Goal: Use online tool/utility: Utilize a website feature to perform a specific function

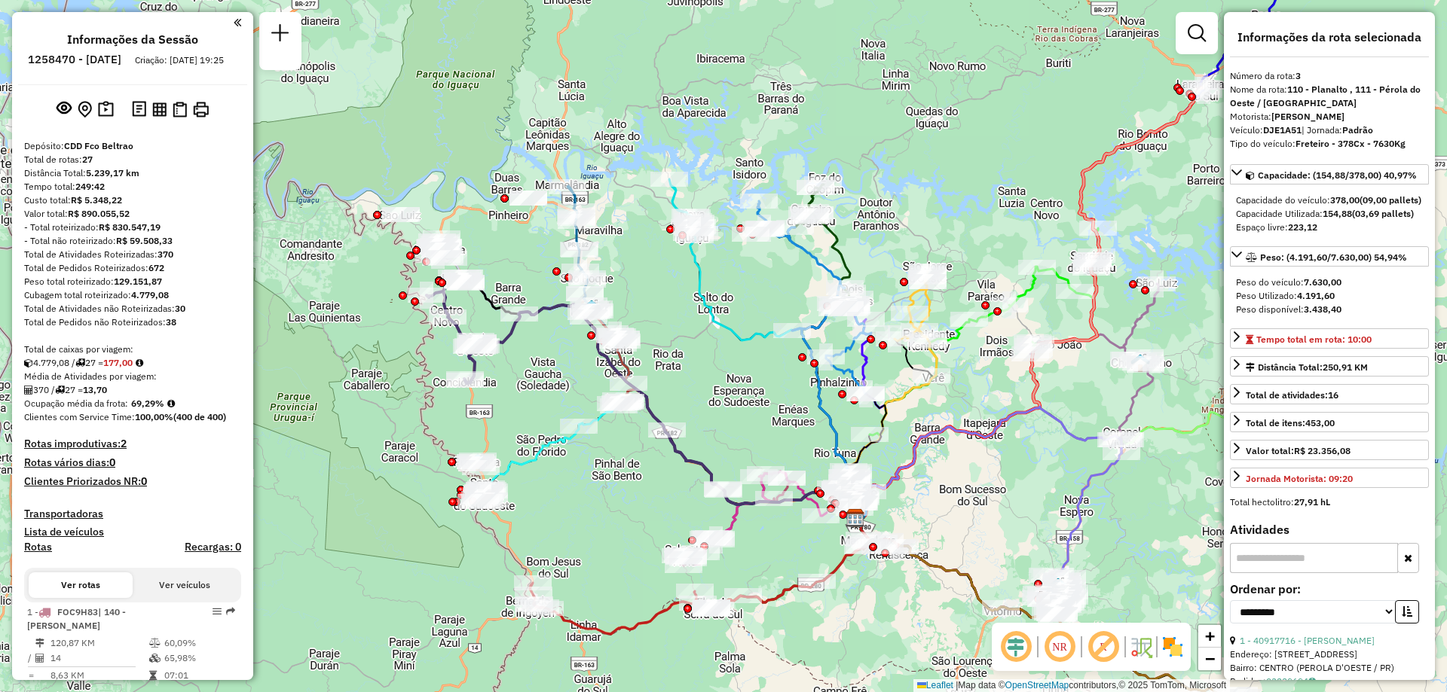
select select "**********"
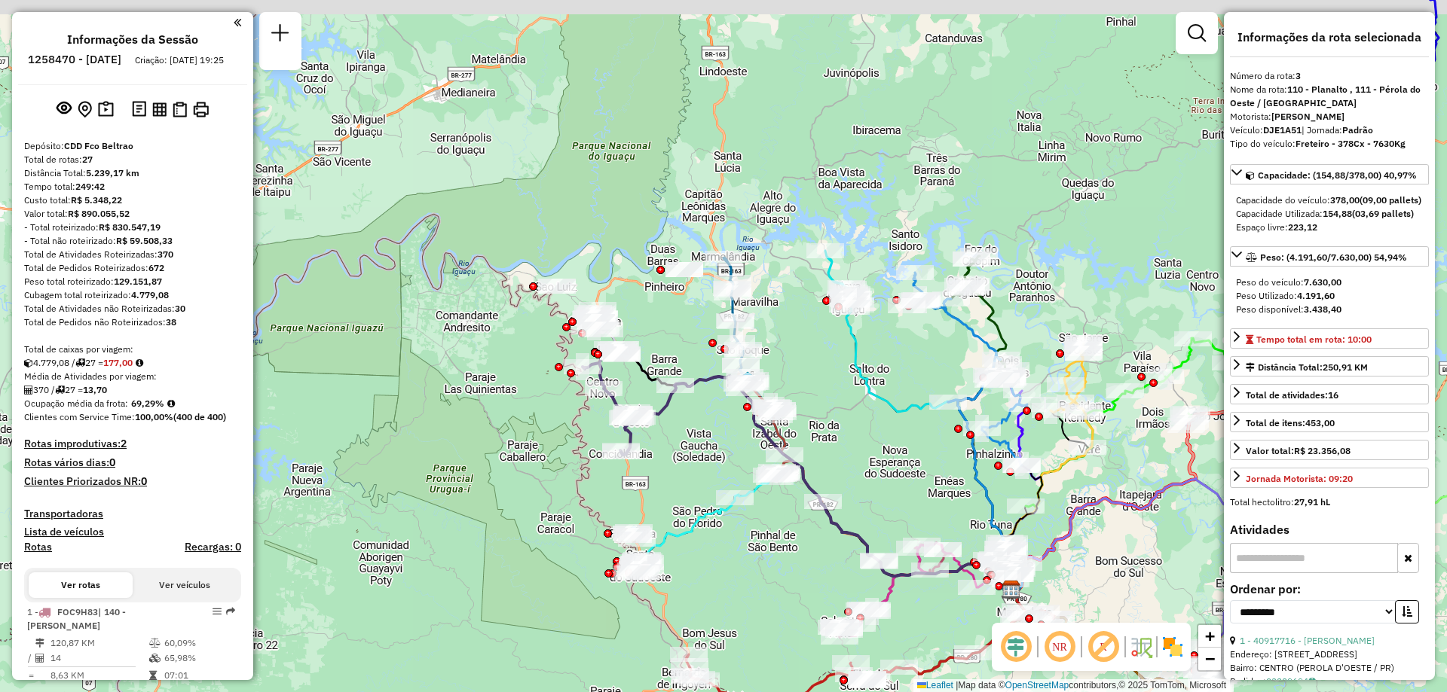
drag, startPoint x: 685, startPoint y: 325, endPoint x: 679, endPoint y: 332, distance: 9.1
click at [681, 332] on div "Janela de atendimento Grade de atendimento Capacidade Transportadoras Veículos …" at bounding box center [723, 346] width 1447 height 692
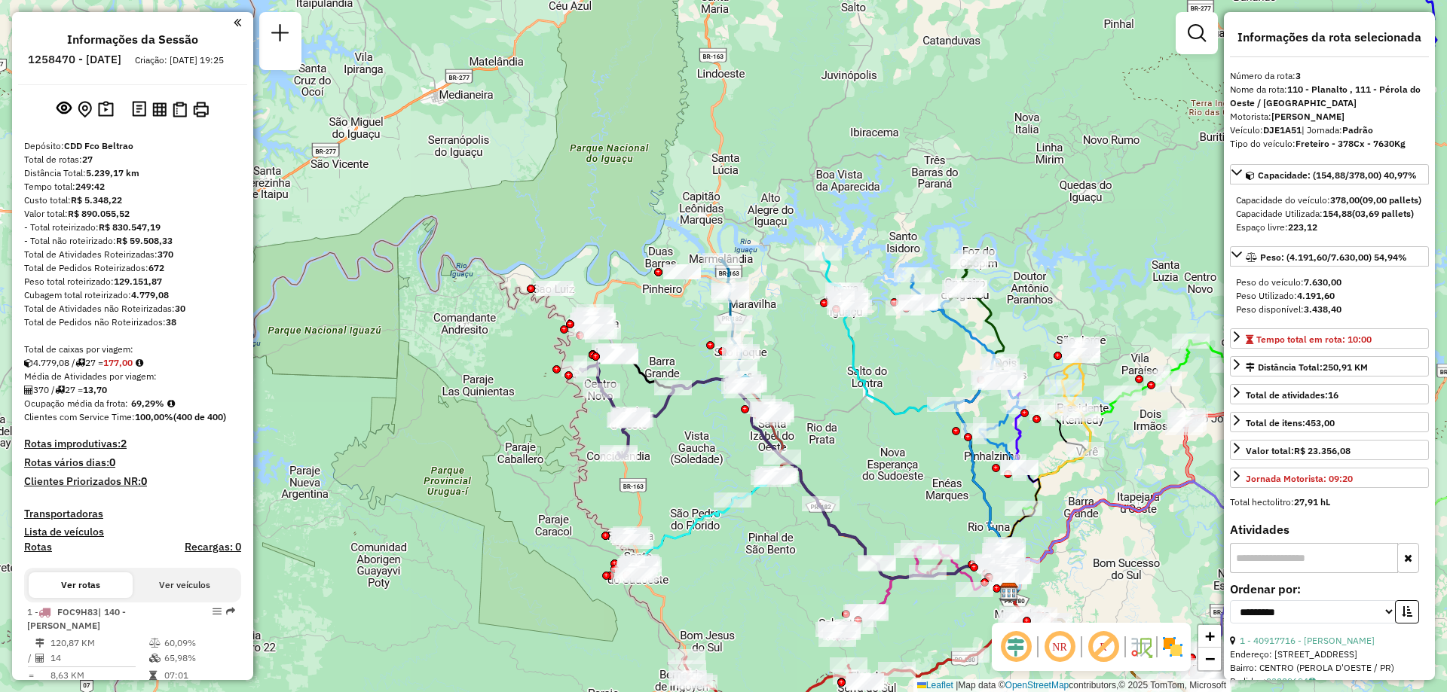
drag, startPoint x: 642, startPoint y: 335, endPoint x: 621, endPoint y: 329, distance: 22.2
click at [622, 330] on div "Janela de atendimento Grade de atendimento Capacidade Transportadoras Veículos …" at bounding box center [723, 346] width 1447 height 692
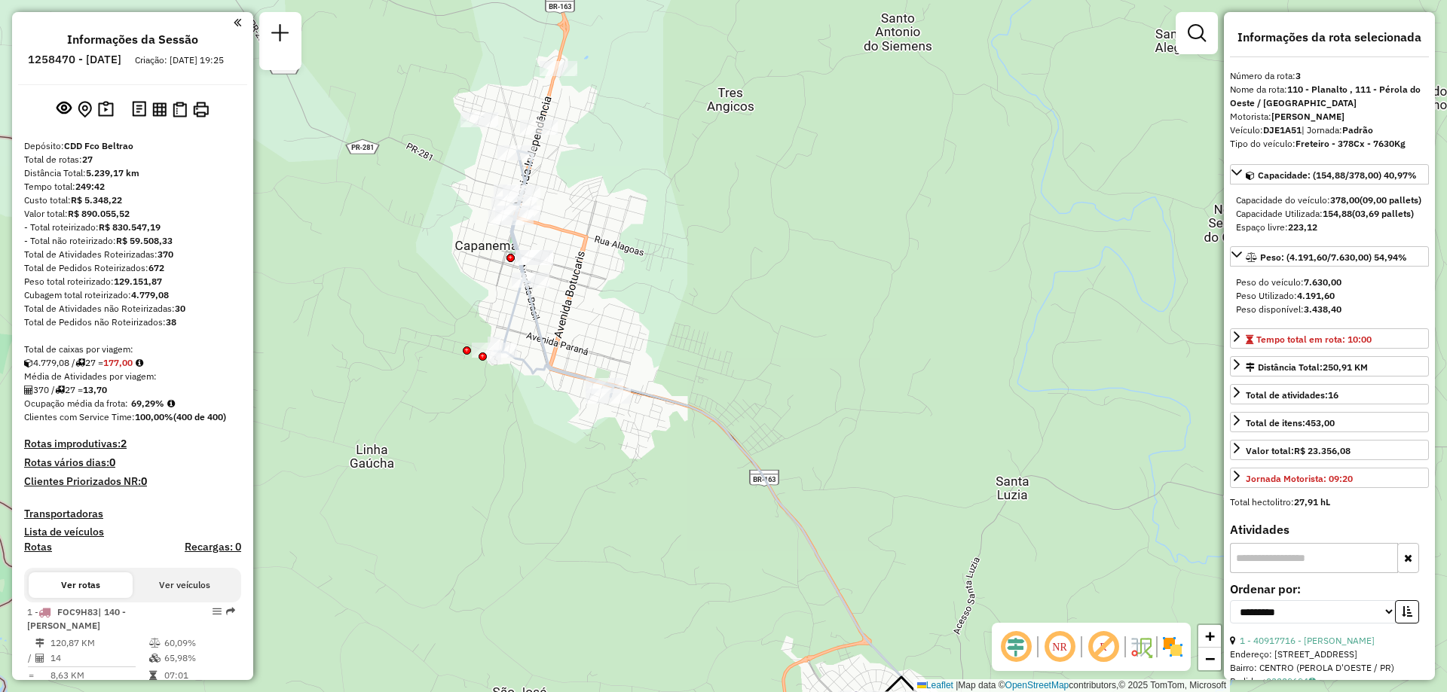
click at [658, 394] on icon at bounding box center [749, 486] width 475 height 549
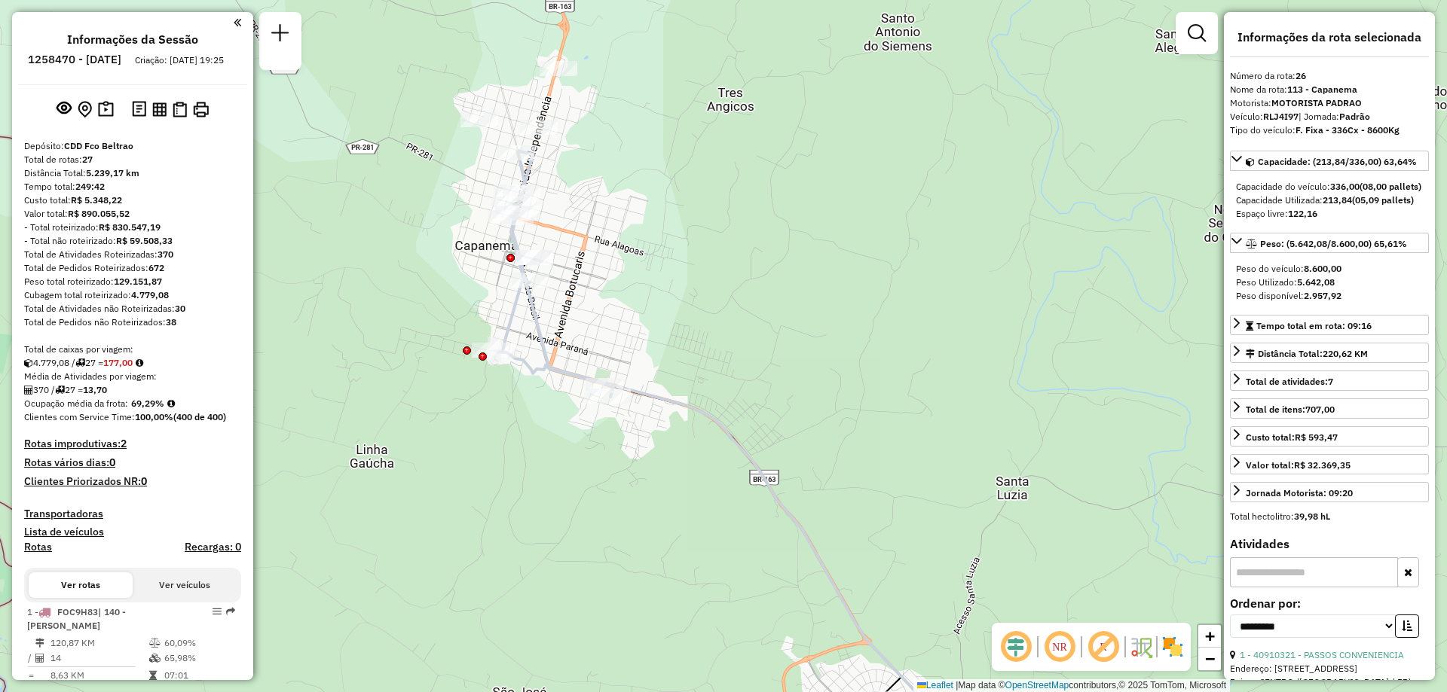
scroll to position [2599, 0]
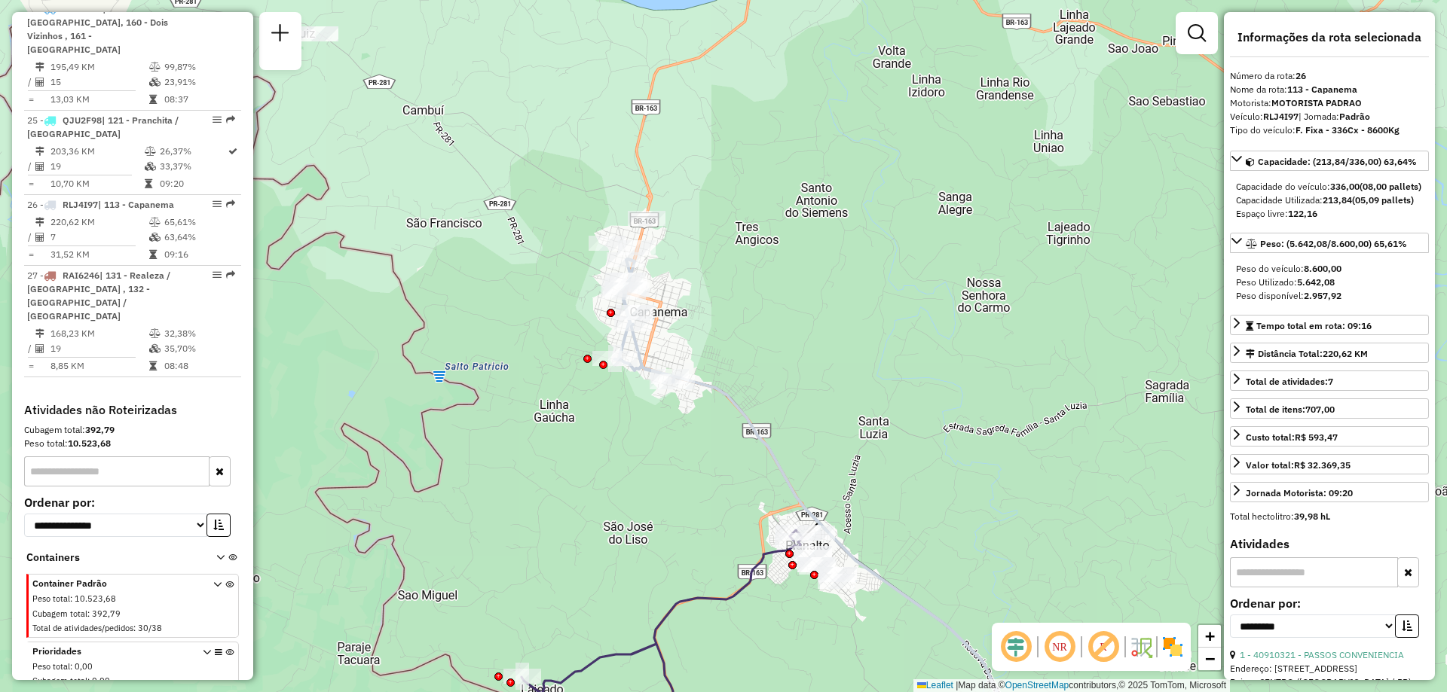
drag, startPoint x: 811, startPoint y: 276, endPoint x: 778, endPoint y: 303, distance: 42.8
click at [777, 301] on div "Janela de atendimento Grade de atendimento Capacidade Transportadoras Veículos …" at bounding box center [723, 346] width 1447 height 692
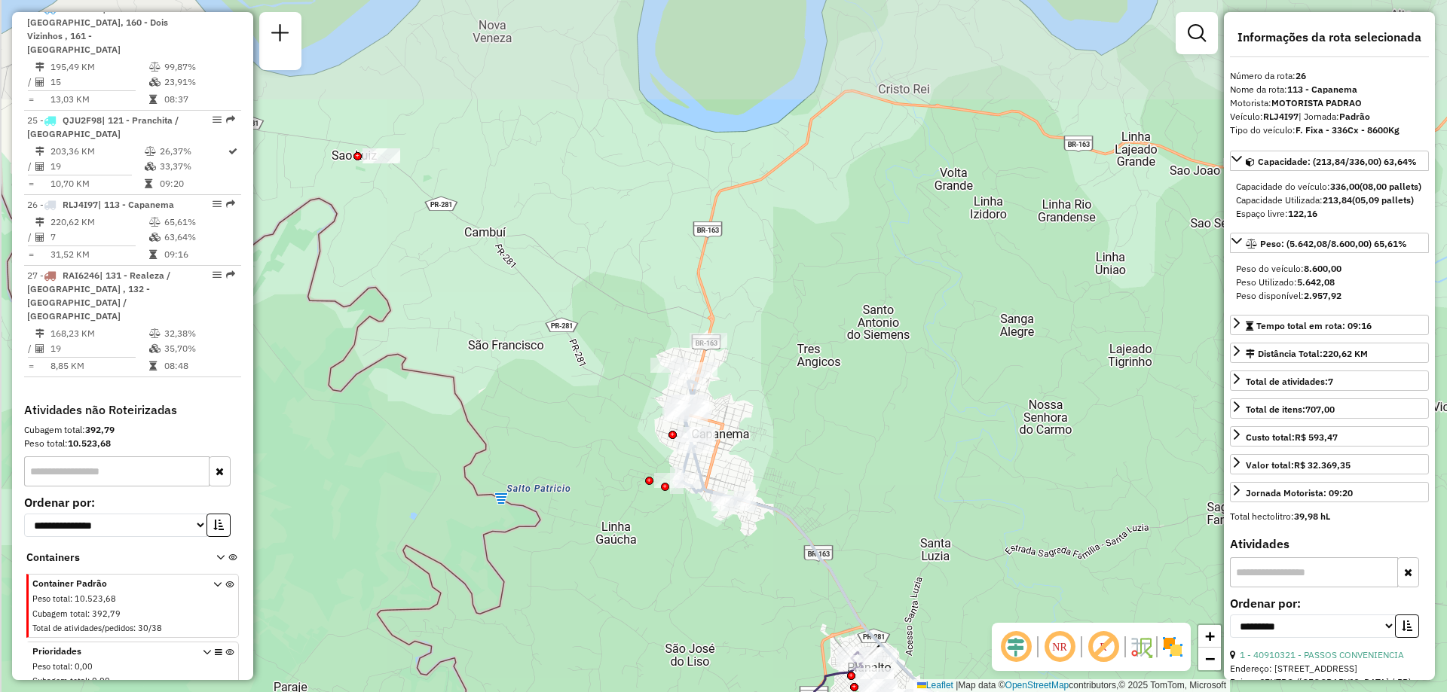
drag, startPoint x: 738, startPoint y: 213, endPoint x: 789, endPoint y: 316, distance: 115.2
click at [789, 316] on div "Janela de atendimento Grade de atendimento Capacidade Transportadoras Veículos …" at bounding box center [723, 346] width 1447 height 692
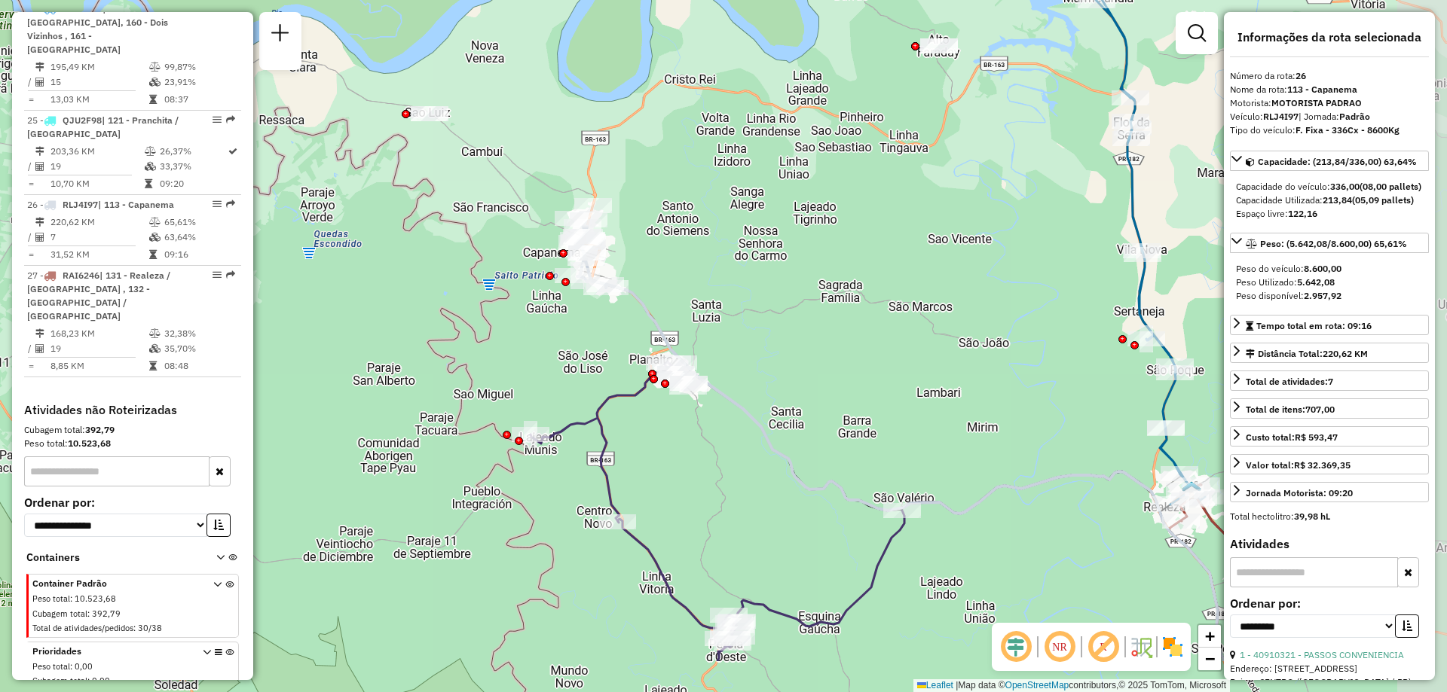
drag, startPoint x: 871, startPoint y: 393, endPoint x: 728, endPoint y: 270, distance: 188.6
click at [731, 278] on div "Janela de atendimento Grade de atendimento Capacidade Transportadoras Veículos …" at bounding box center [723, 346] width 1447 height 692
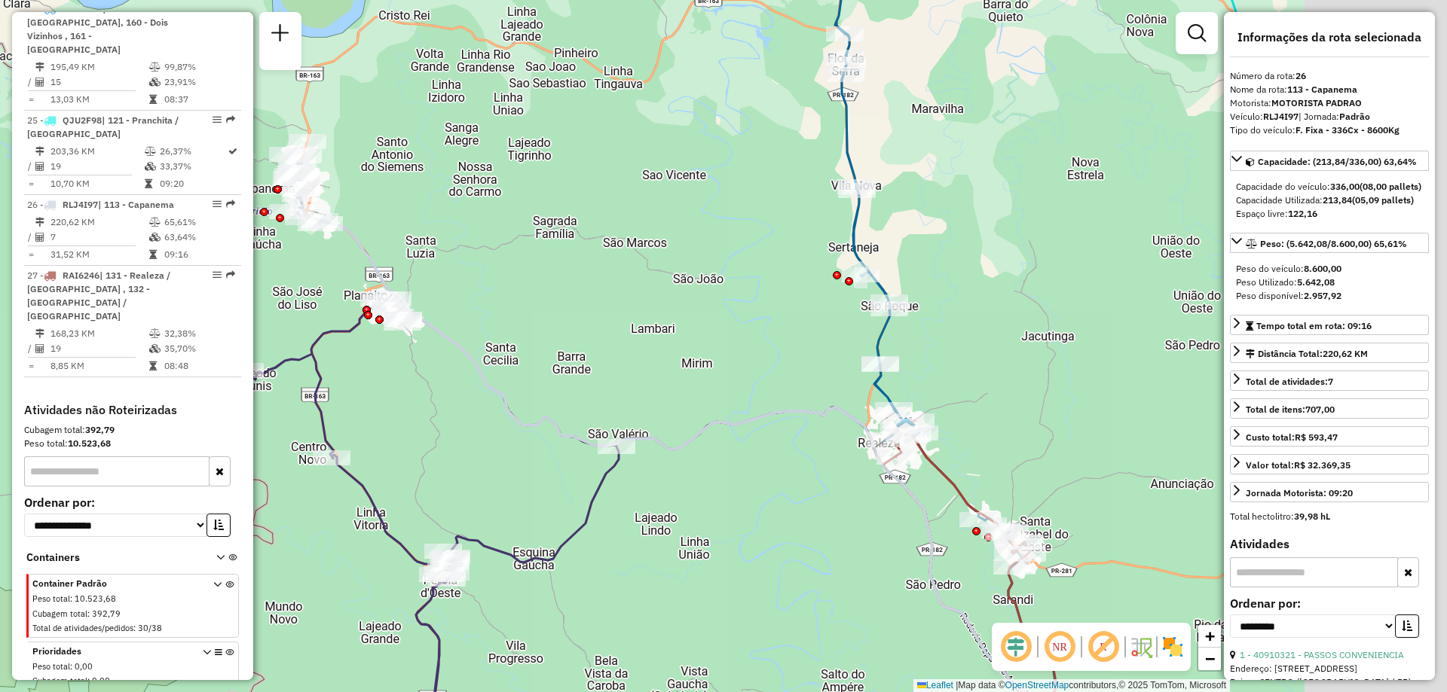
drag, startPoint x: 900, startPoint y: 385, endPoint x: 626, endPoint y: 316, distance: 282.7
click at [590, 331] on div "Janela de atendimento Grade de atendimento Capacidade Transportadoras Veículos …" at bounding box center [723, 346] width 1447 height 692
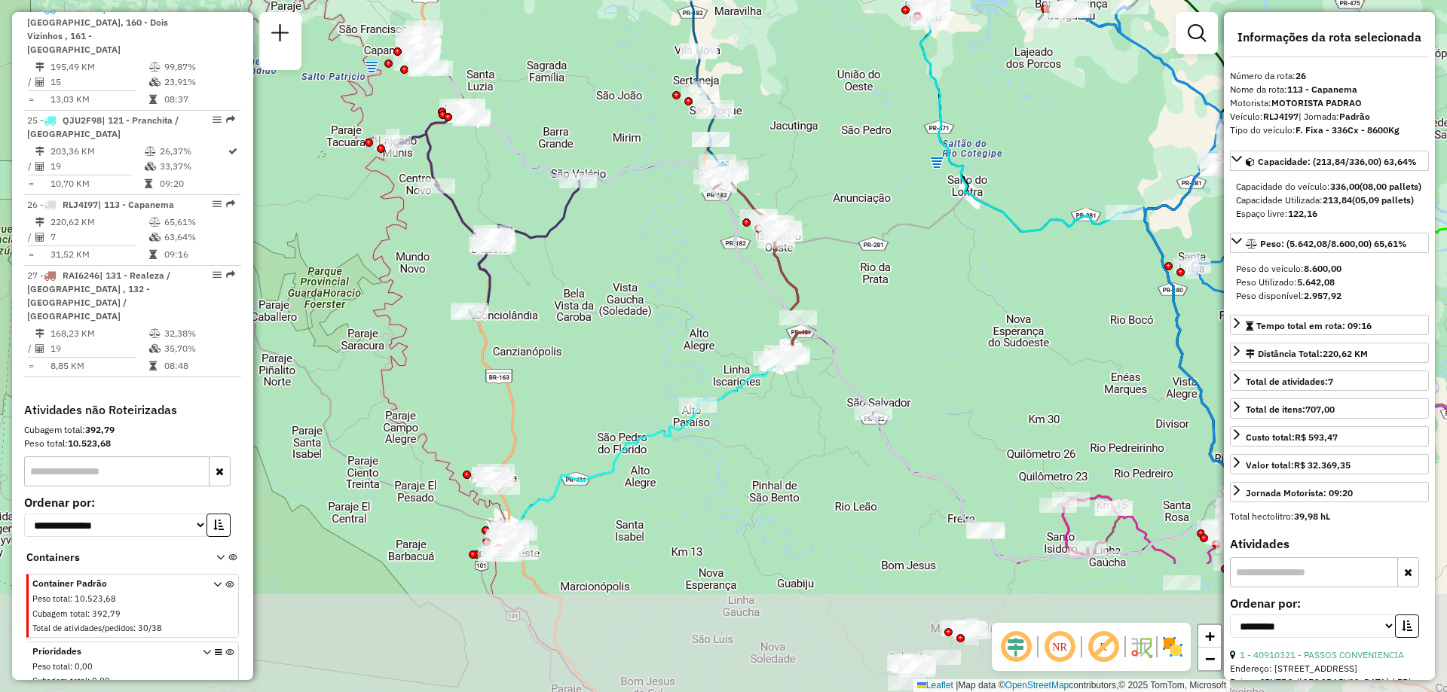
drag, startPoint x: 614, startPoint y: 571, endPoint x: 576, endPoint y: 372, distance: 202.4
click at [576, 372] on div "Janela de atendimento Grade de atendimento Capacidade Transportadoras Veículos …" at bounding box center [723, 346] width 1447 height 692
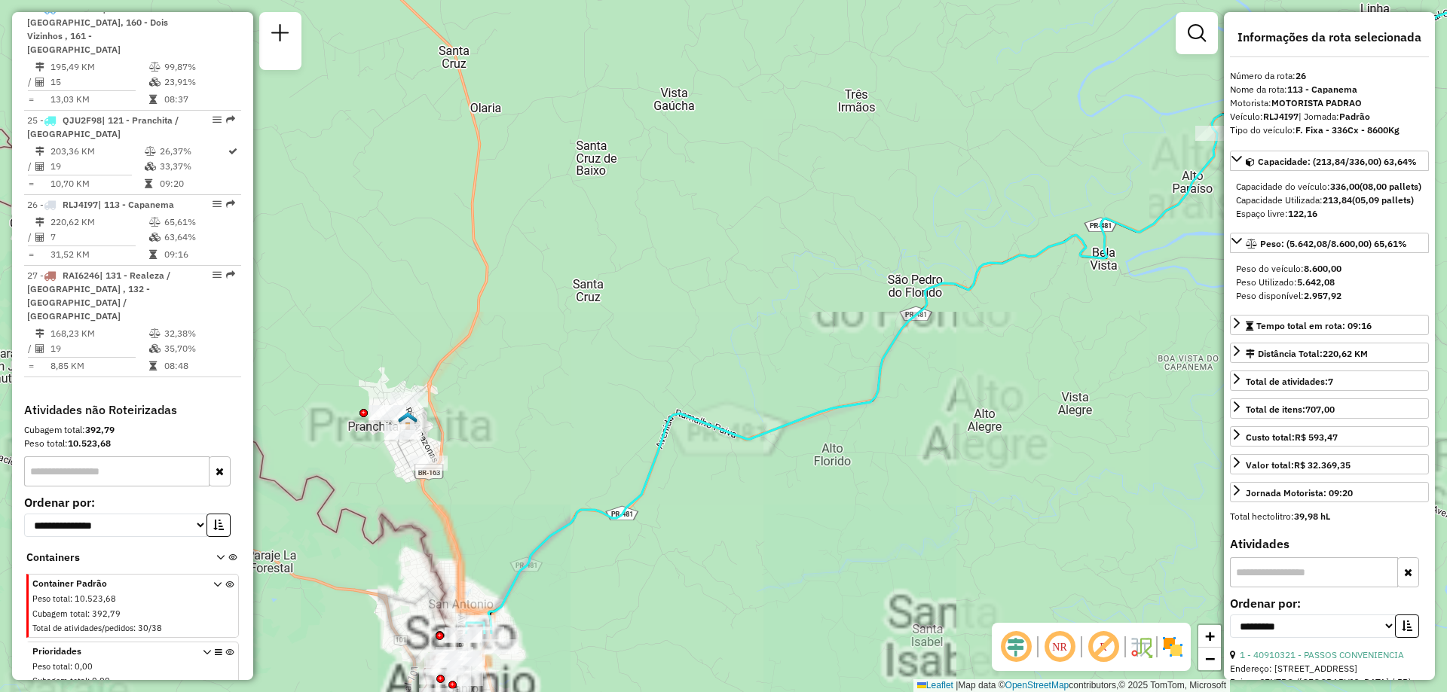
drag, startPoint x: 518, startPoint y: 386, endPoint x: 559, endPoint y: 206, distance: 184.8
click at [559, 206] on div "Janela de atendimento Grade de atendimento Capacidade Transportadoras Veículos …" at bounding box center [723, 346] width 1447 height 692
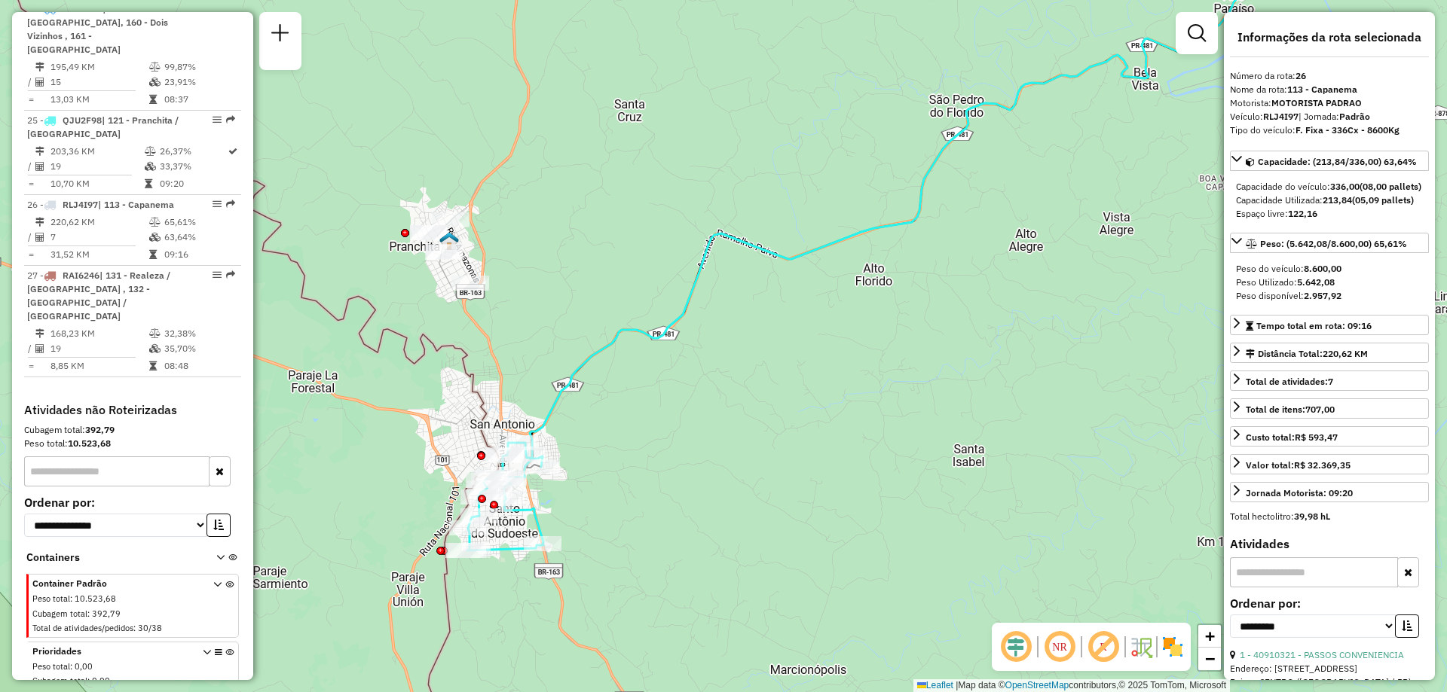
click at [549, 409] on icon at bounding box center [935, 194] width 818 height 527
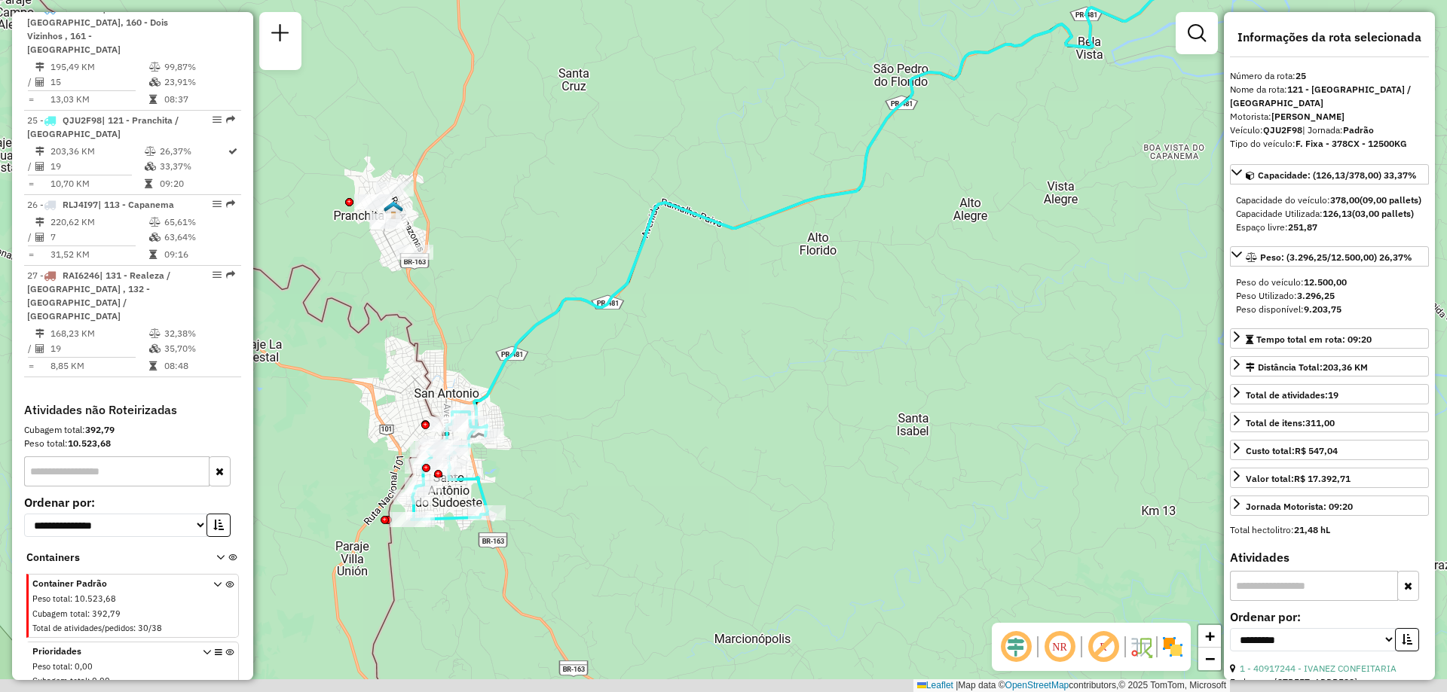
drag, startPoint x: 707, startPoint y: 558, endPoint x: 669, endPoint y: 536, distance: 43.6
click at [669, 536] on div "Janela de atendimento Grade de atendimento Capacidade Transportadoras Veículos …" at bounding box center [723, 346] width 1447 height 692
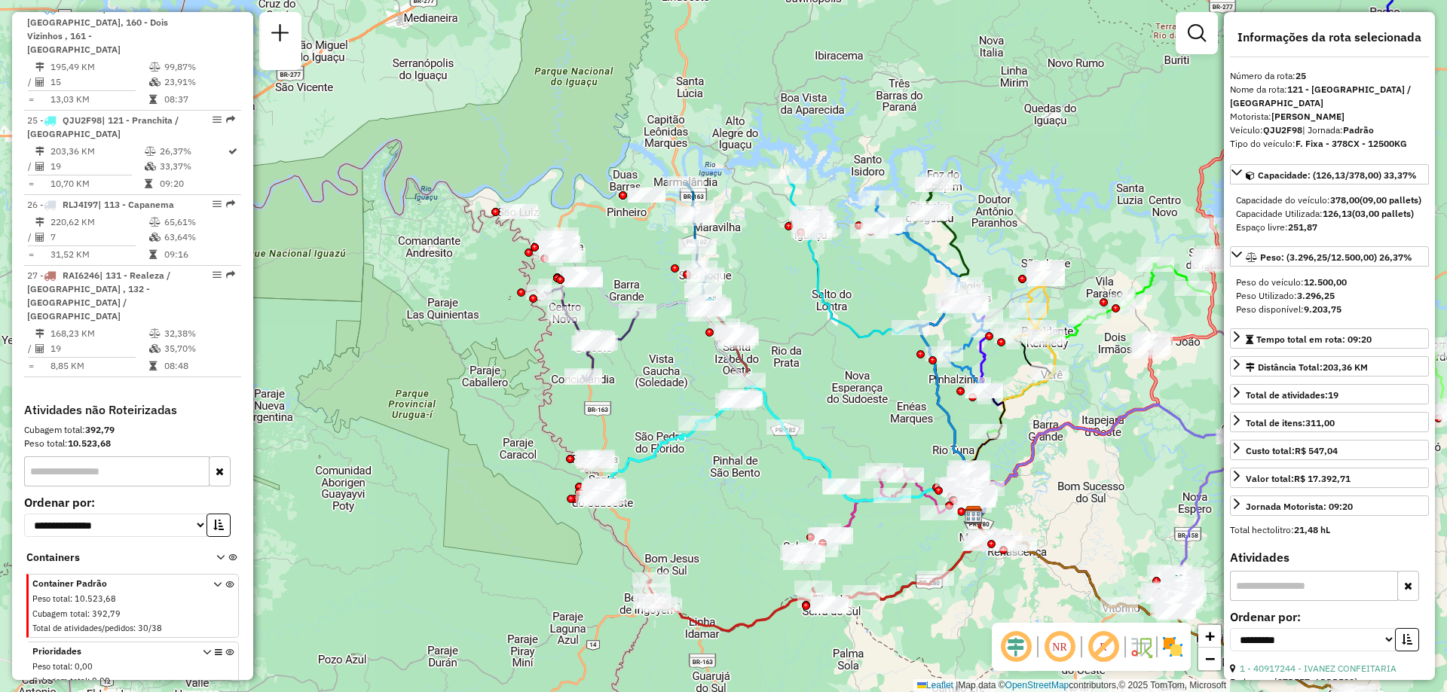
drag, startPoint x: 804, startPoint y: 500, endPoint x: 769, endPoint y: 489, distance: 36.5
click at [769, 489] on div "Janela de atendimento Grade de atendimento Capacidade Transportadoras Veículos …" at bounding box center [723, 346] width 1447 height 692
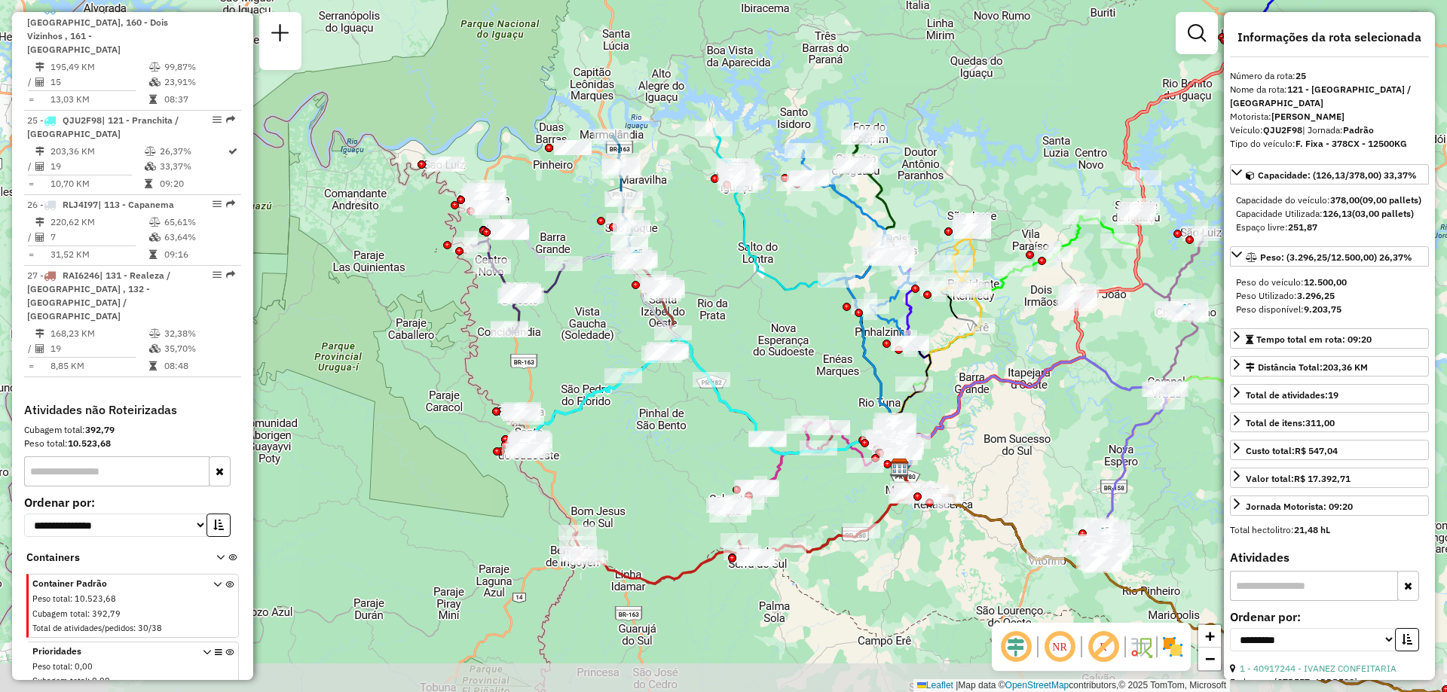
drag, startPoint x: 751, startPoint y: 486, endPoint x: 671, endPoint y: 434, distance: 95.3
click at [672, 434] on div "Janela de atendimento Grade de atendimento Capacidade Transportadoras Veículos …" at bounding box center [723, 346] width 1447 height 692
